Goal: Information Seeking & Learning: Learn about a topic

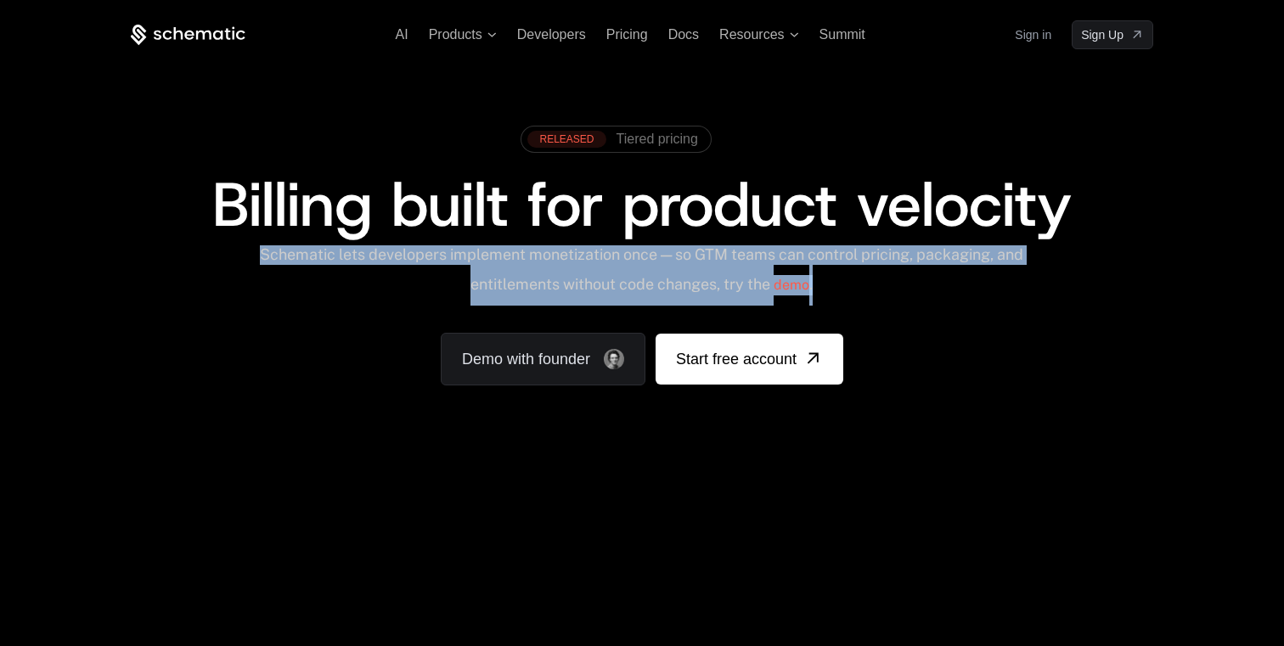
drag, startPoint x: 273, startPoint y: 255, endPoint x: 986, endPoint y: 274, distance: 713.8
click at [987, 274] on div "Schematic lets developers implement monetization once — so GTM teams can contro…" at bounding box center [641, 275] width 767 height 60
click at [986, 274] on div "Schematic lets developers implement monetization once — so GTM teams can contro…" at bounding box center [641, 275] width 767 height 60
copy div "Schematic lets developers implement monetization once — so GTM teams can contro…"
drag, startPoint x: 850, startPoint y: 284, endPoint x: 251, endPoint y: 253, distance: 600.5
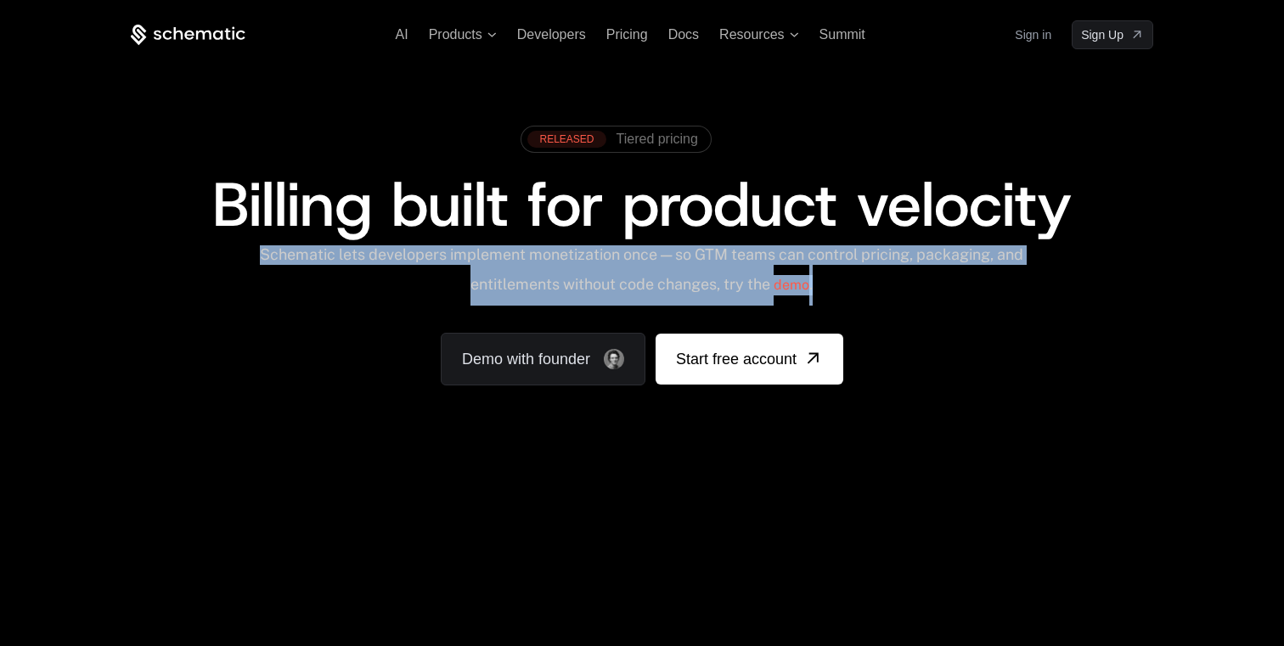
click at [248, 251] on div "Schematic lets developers implement monetization once — so GTM teams can contro…" at bounding box center [642, 275] width 1023 height 60
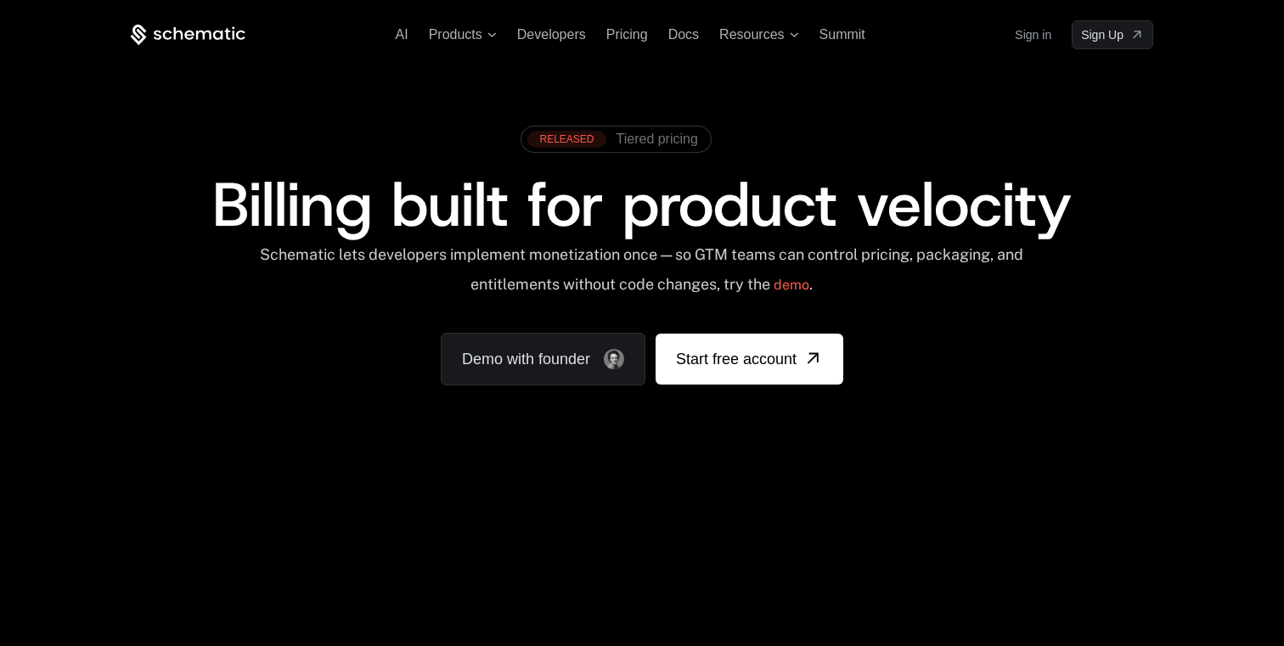
click at [437, 269] on div "Schematic lets developers implement monetization once — so GTM teams can contro…" at bounding box center [641, 275] width 767 height 60
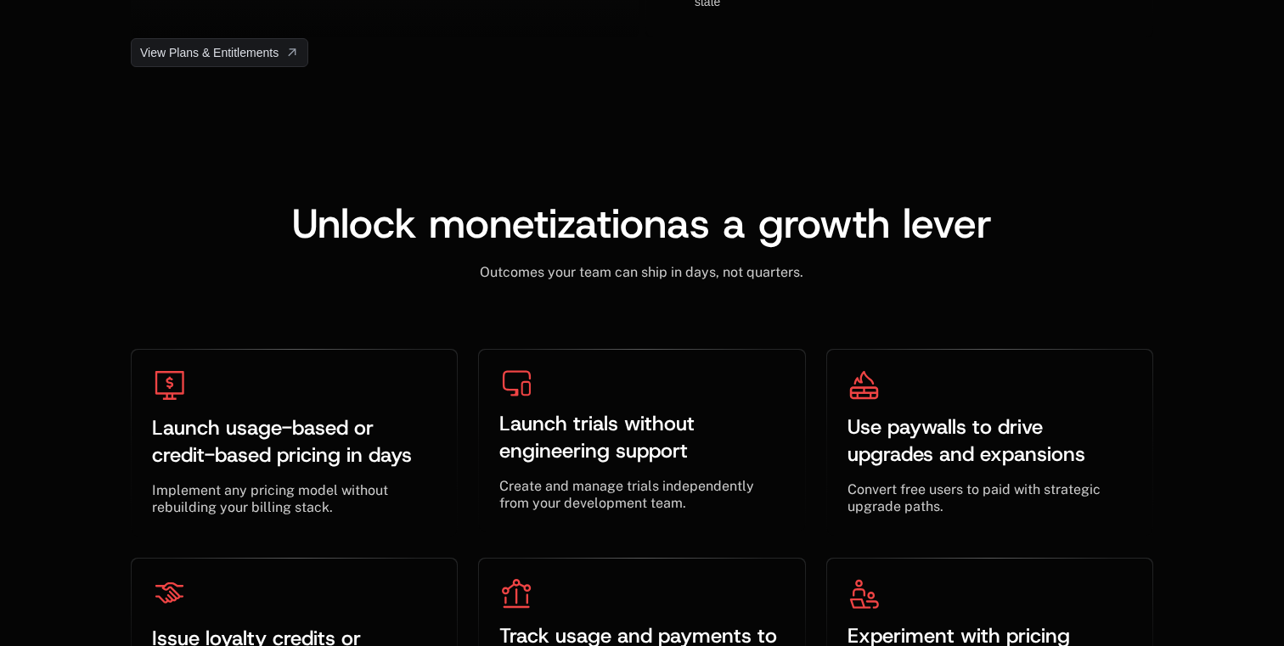
scroll to position [5020, 0]
